Goal: Navigation & Orientation: Find specific page/section

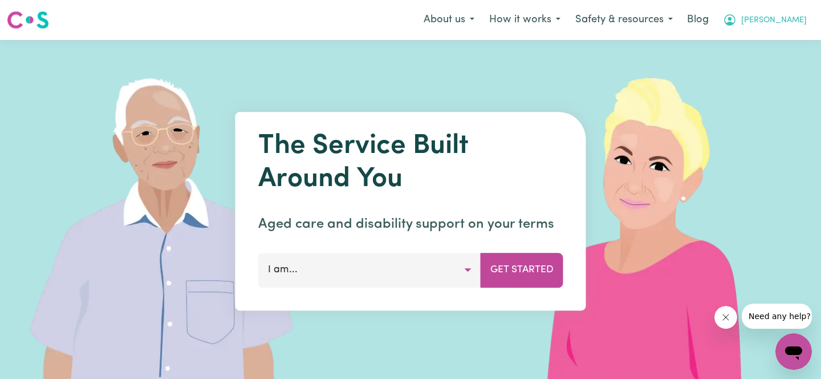
click at [787, 19] on button "[PERSON_NAME]" at bounding box center [765, 20] width 99 height 24
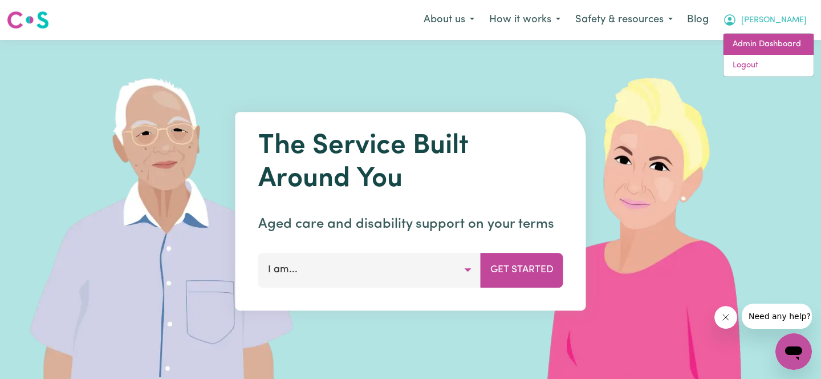
click at [761, 36] on link "Admin Dashboard" at bounding box center [769, 45] width 90 height 22
